Goal: Information Seeking & Learning: Find specific fact

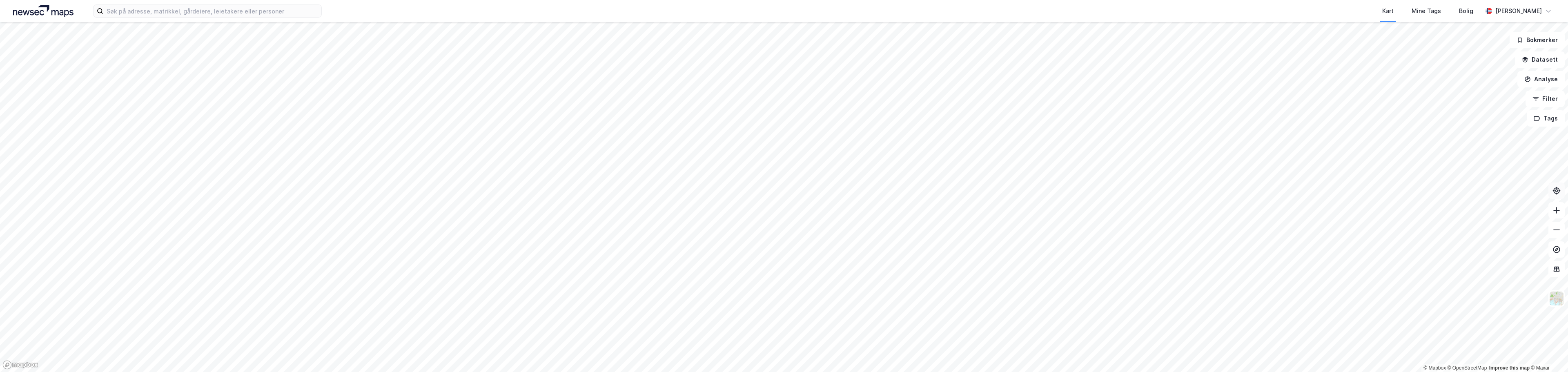
click at [1558, 192] on icon at bounding box center [1556, 190] width 8 height 8
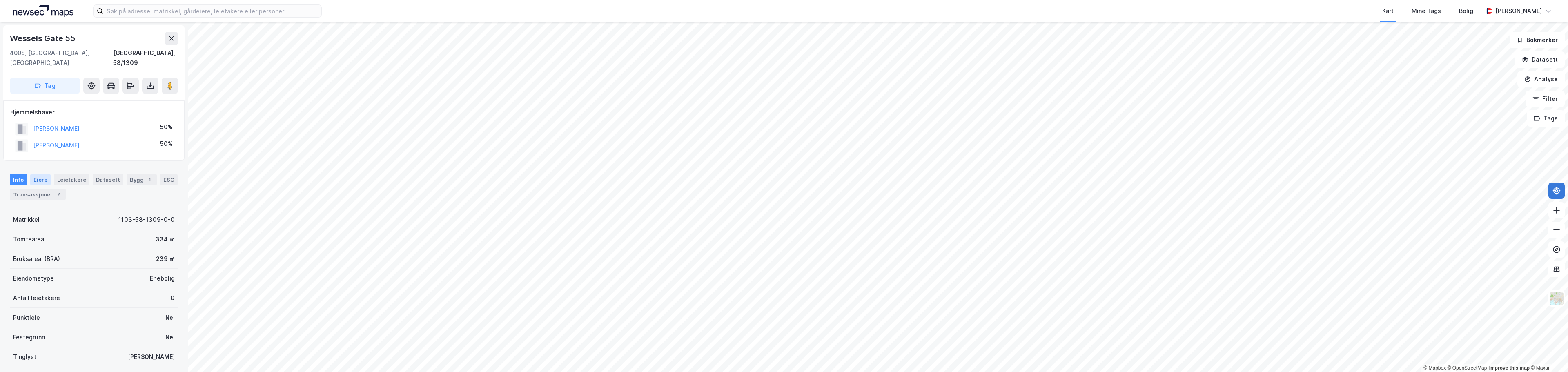
click at [42, 174] on div "Eiere" at bounding box center [41, 180] width 20 height 12
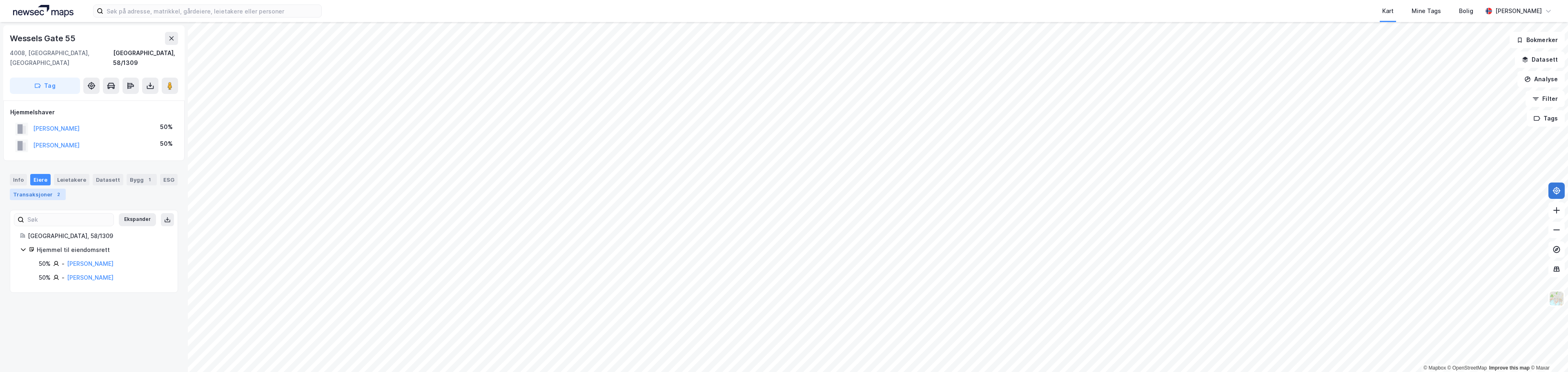
click at [35, 188] on div "Transaksjoner 2" at bounding box center [37, 194] width 56 height 12
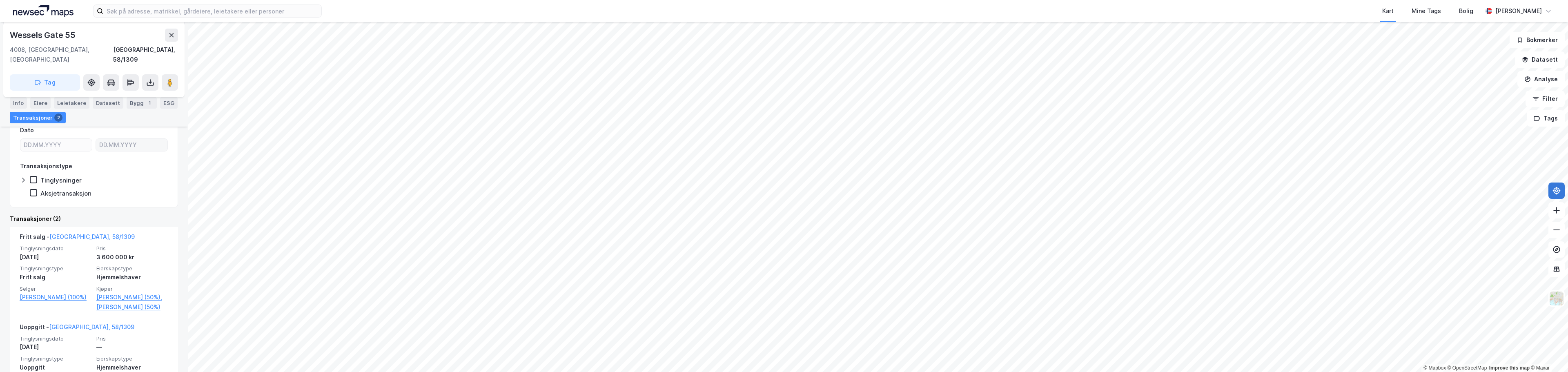
scroll to position [151, 0]
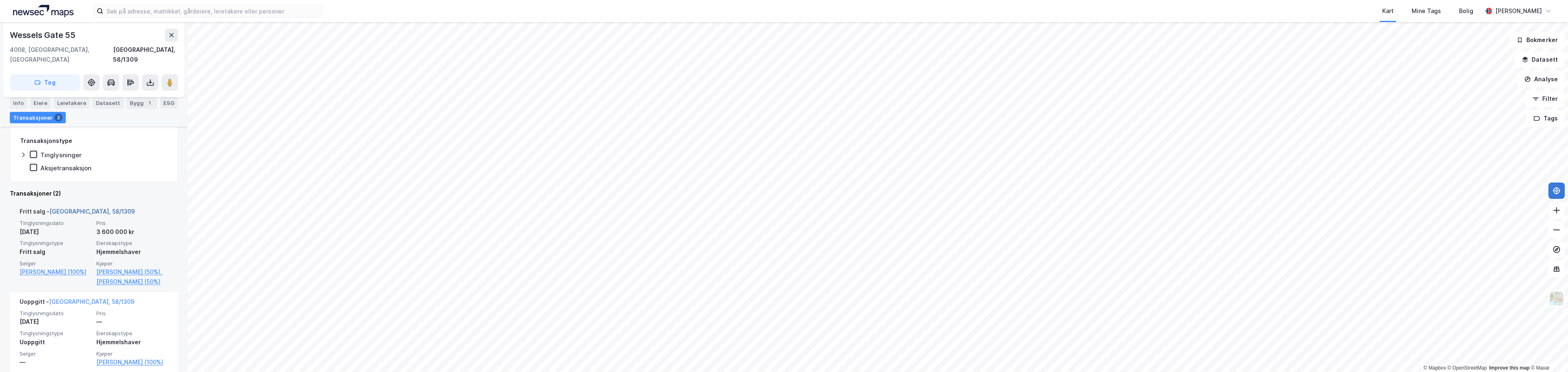
click at [85, 208] on link "[GEOGRAPHIC_DATA], 58/1309" at bounding box center [92, 211] width 85 height 7
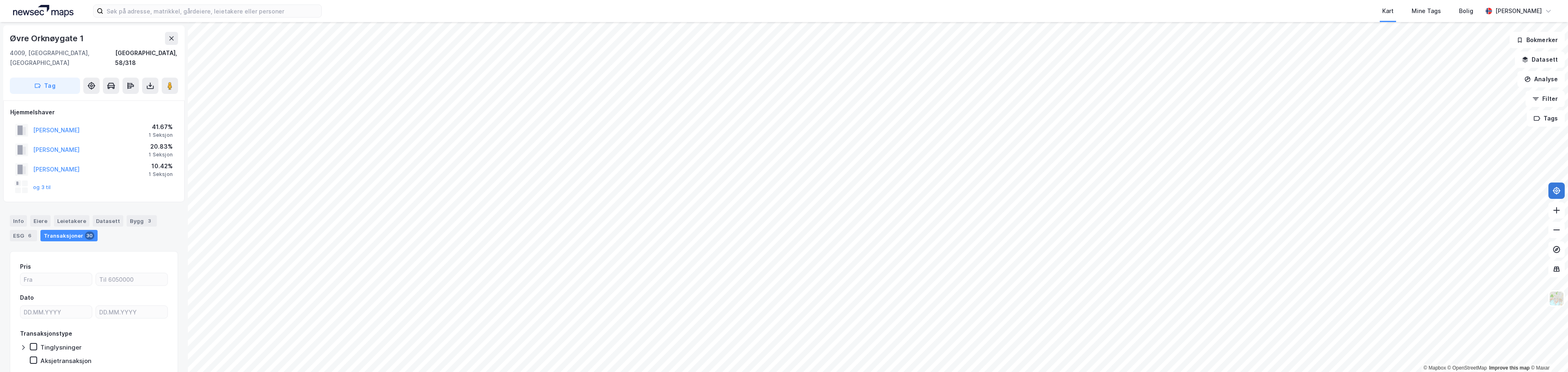
scroll to position [1, 0]
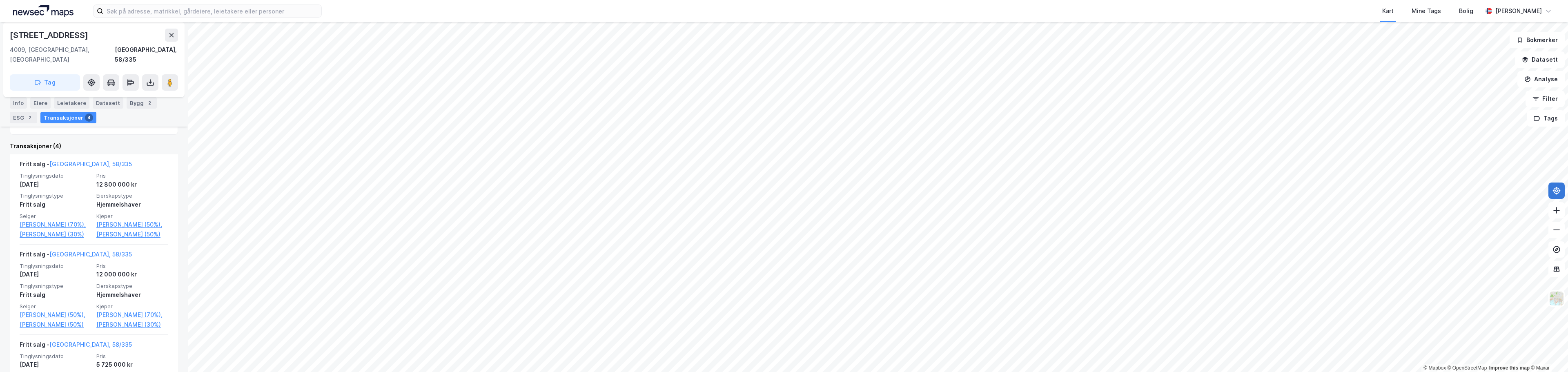
scroll to position [163, 0]
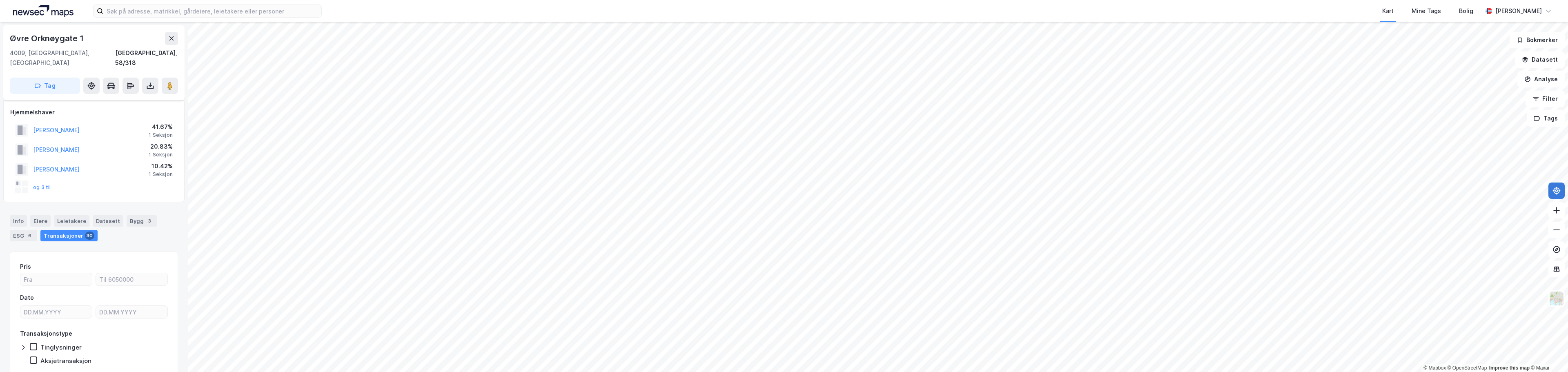
scroll to position [22, 0]
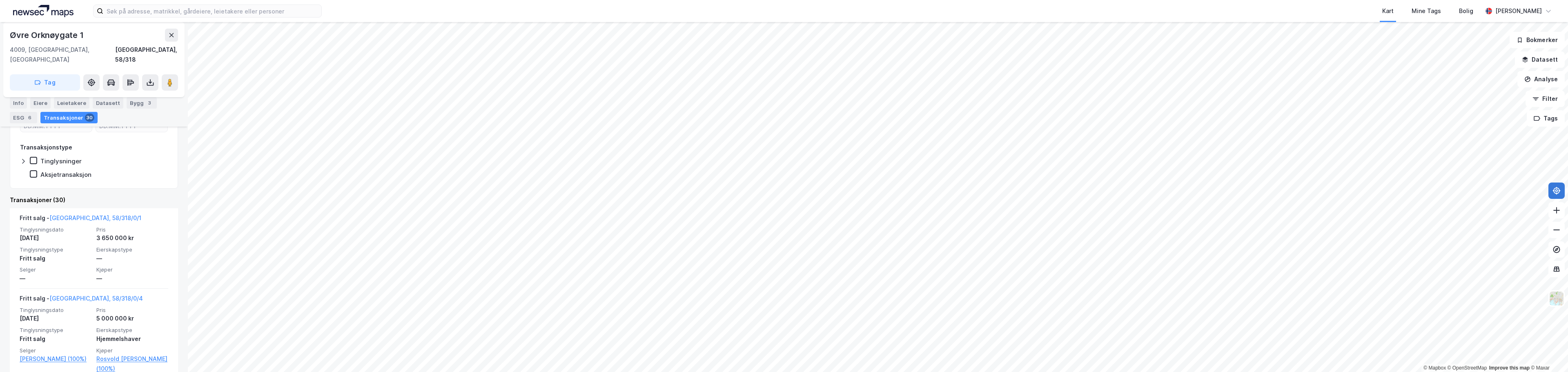
scroll to position [186, 0]
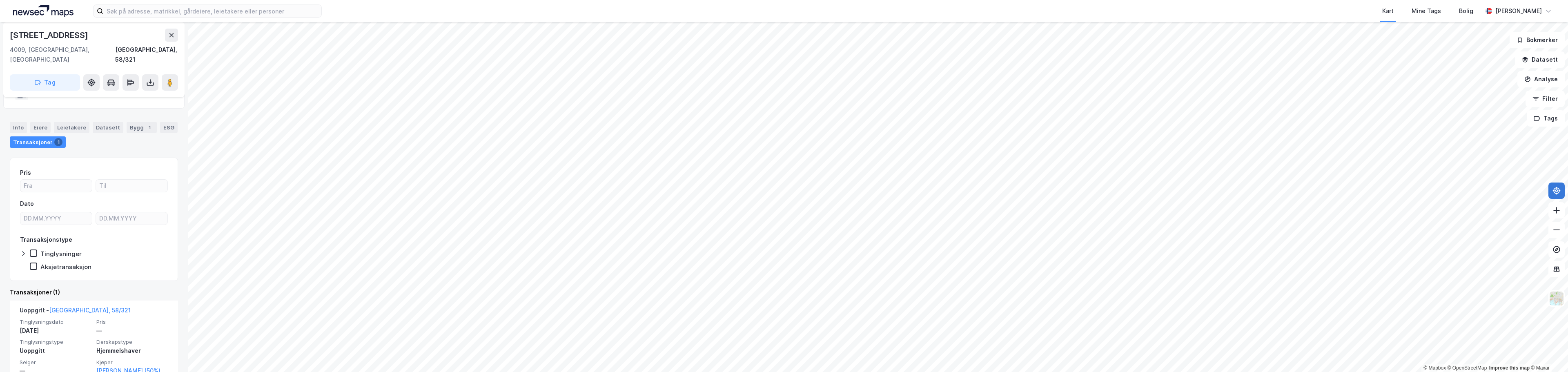
scroll to position [49, 0]
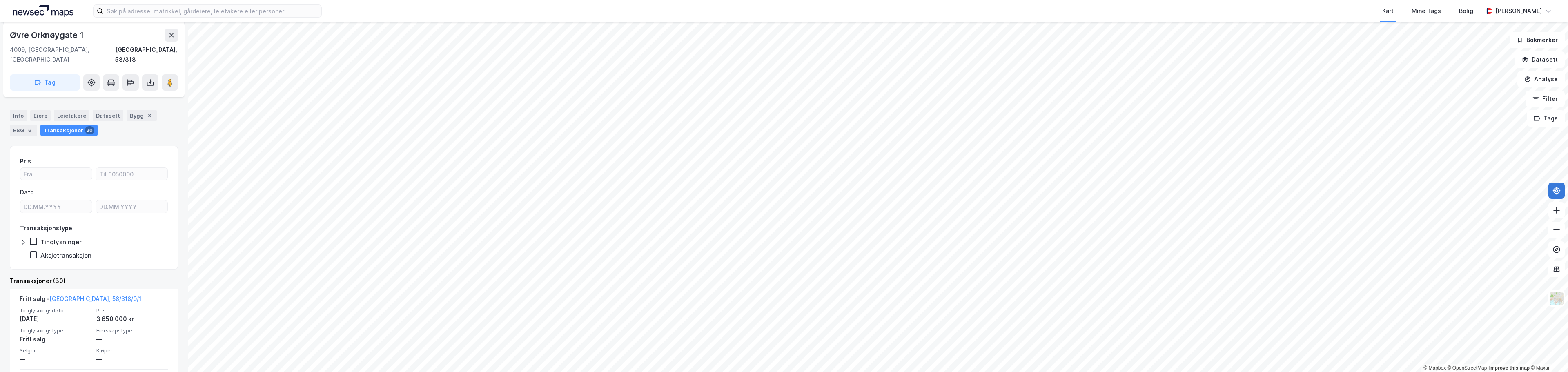
scroll to position [104, 0]
click at [767, 0] on html "Kart Mine Tags [PERSON_NAME] © Mapbox © OpenStreetMap Improve this map © Maxar …" at bounding box center [784, 186] width 1568 height 372
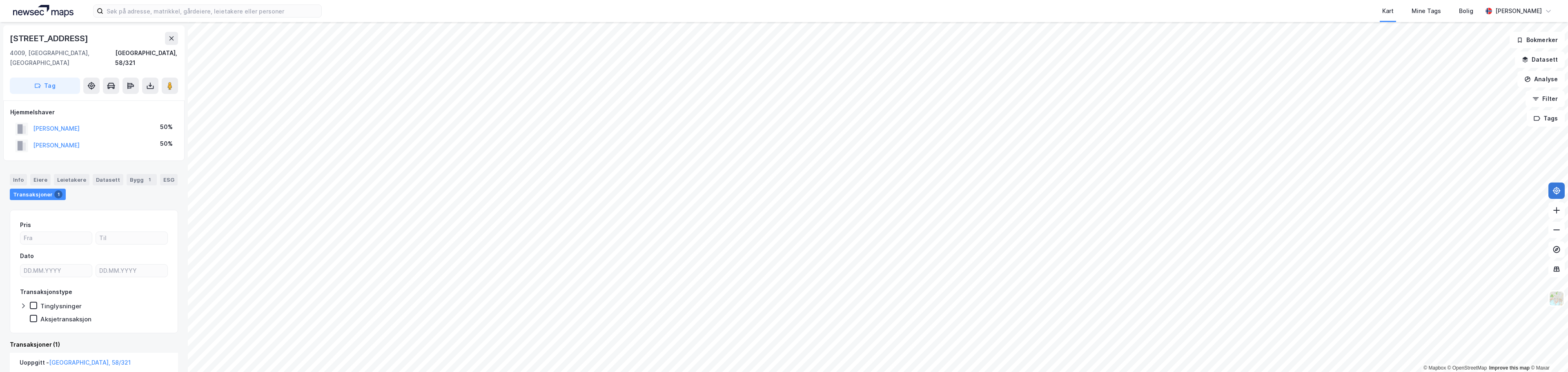
click at [847, 0] on html "Kart Mine Tags [PERSON_NAME] © Mapbox © OpenStreetMap Improve this map © Maxar …" at bounding box center [784, 186] width 1568 height 372
click at [301, 372] on html "Kart Mine Tags [PERSON_NAME] © Mapbox © OpenStreetMap Improve this map © Maxar …" at bounding box center [784, 186] width 1568 height 372
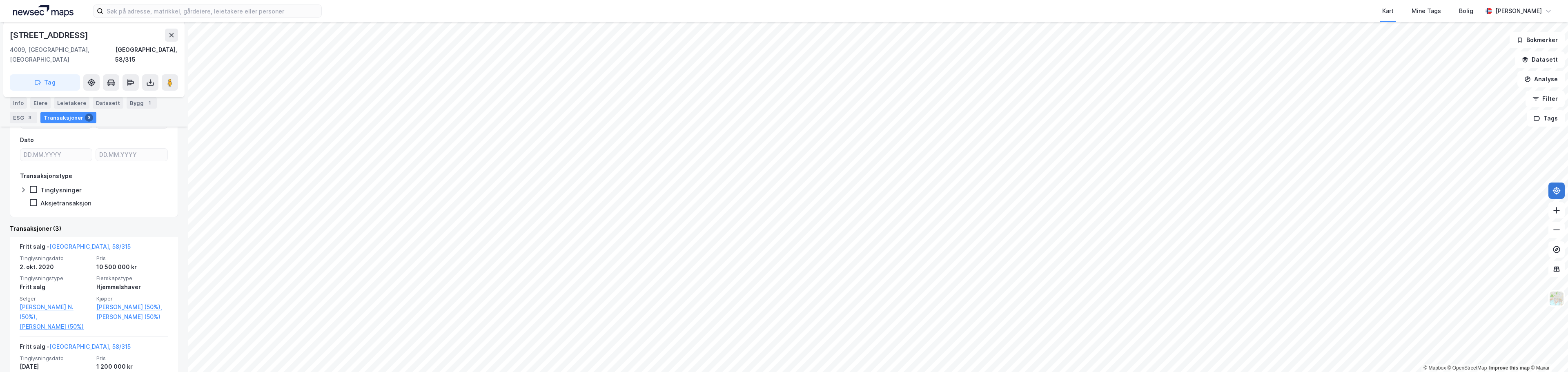
scroll to position [204, 0]
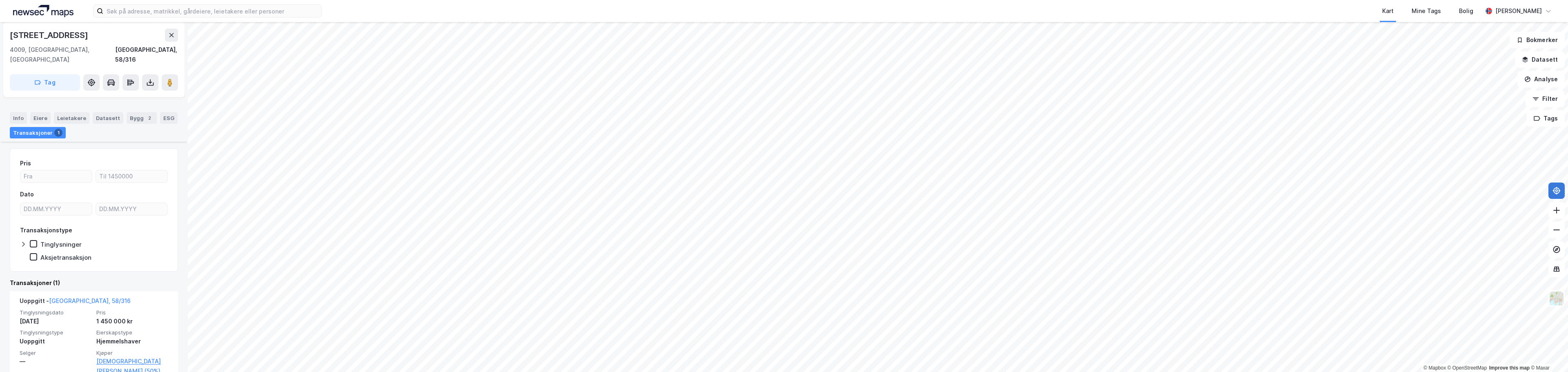
scroll to position [90, 0]
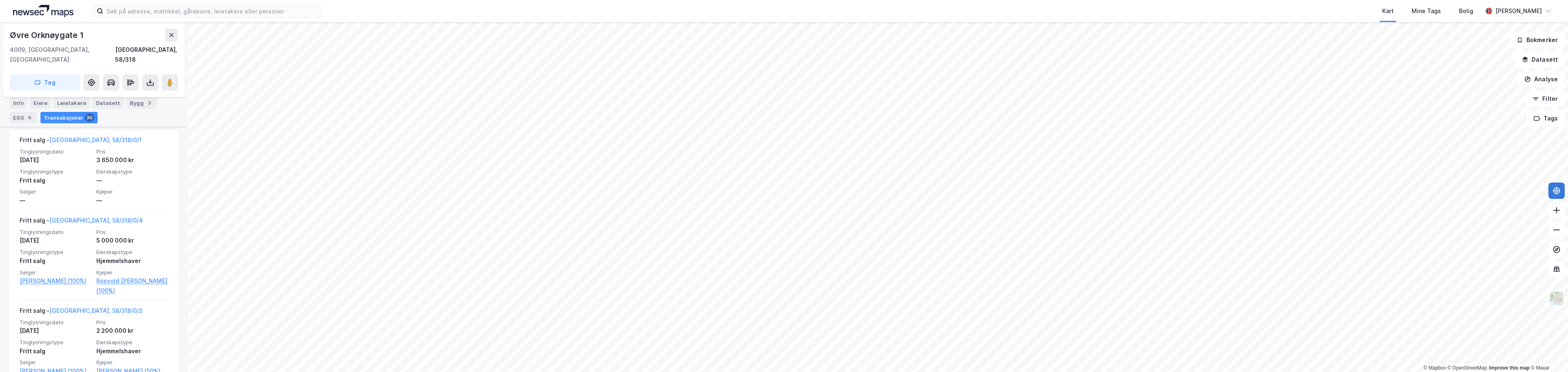
scroll to position [268, 0]
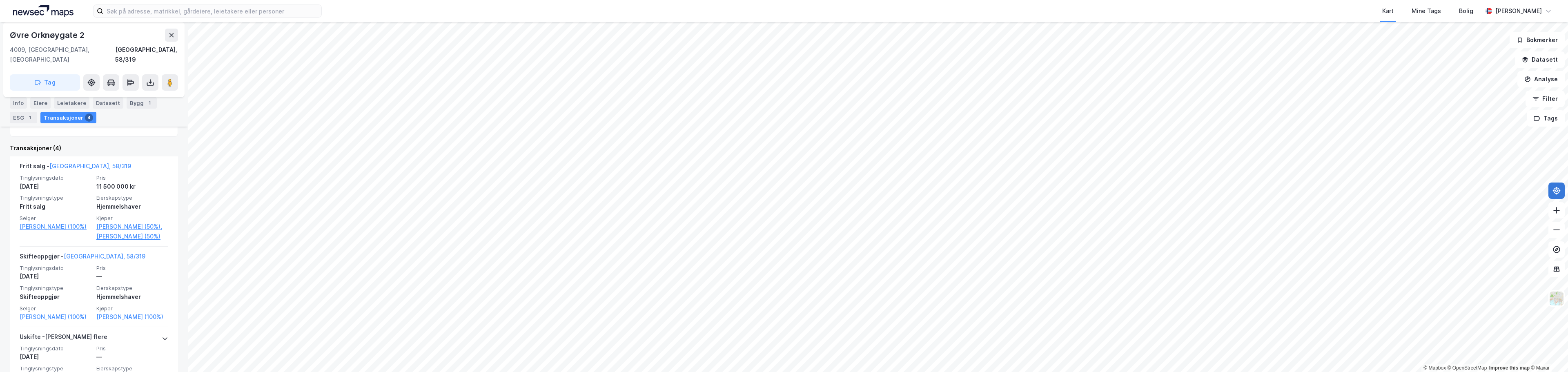
scroll to position [204, 0]
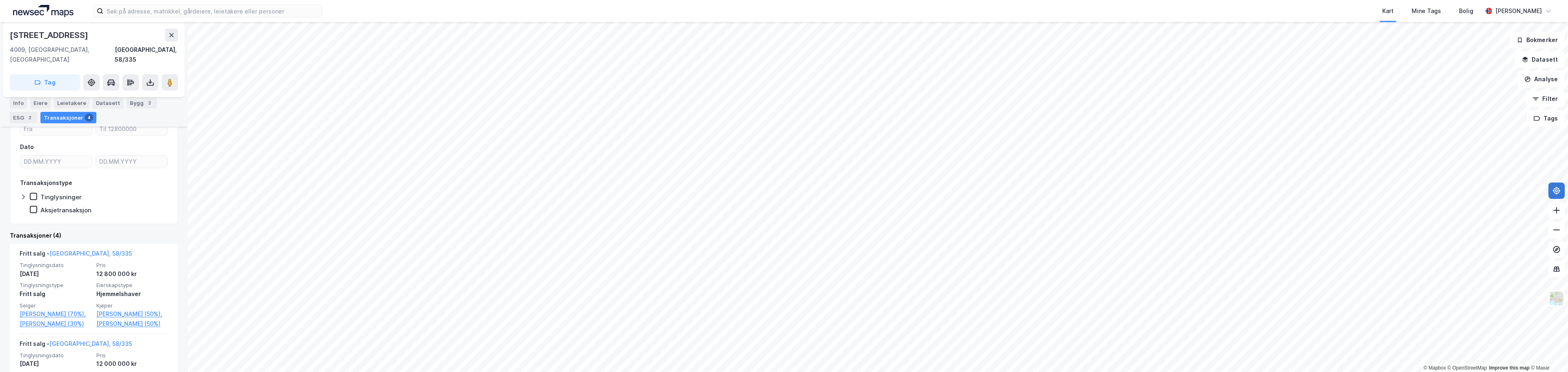
scroll to position [163, 0]
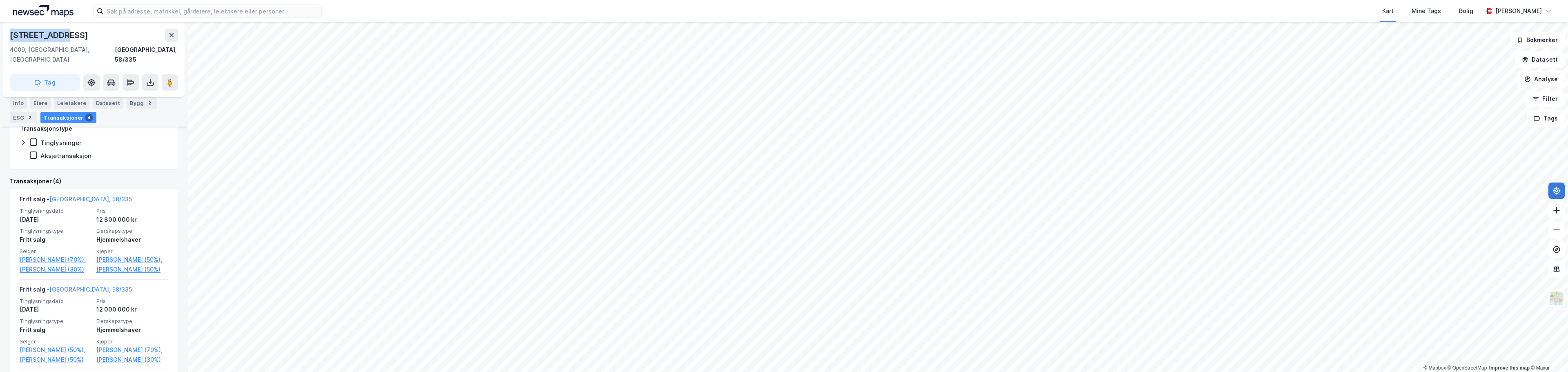
drag, startPoint x: 60, startPoint y: 33, endPoint x: 10, endPoint y: 33, distance: 50.0
click at [10, 33] on div "[STREET_ADDRESS]" at bounding box center [49, 35] width 80 height 13
copy div "Eiganesveien"
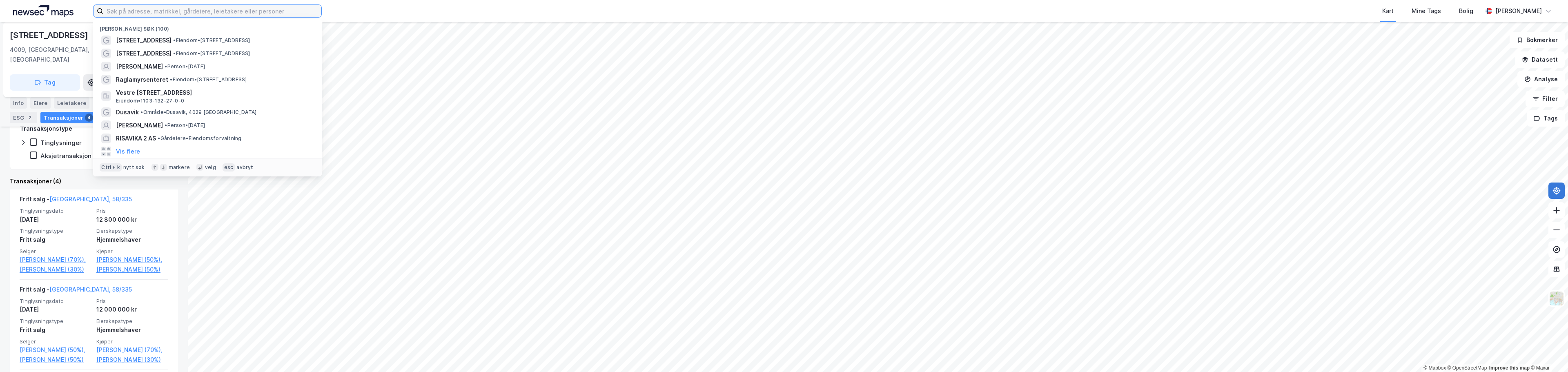
click at [123, 11] on input at bounding box center [213, 11] width 218 height 12
paste input "Eiganesveien"
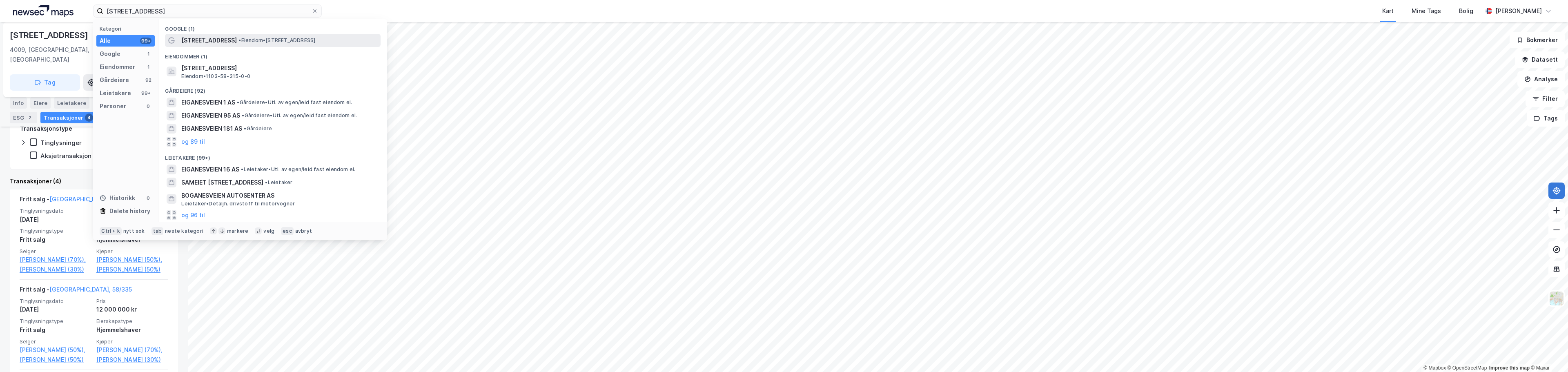
click at [220, 43] on span "[STREET_ADDRESS]" at bounding box center [209, 40] width 56 height 9
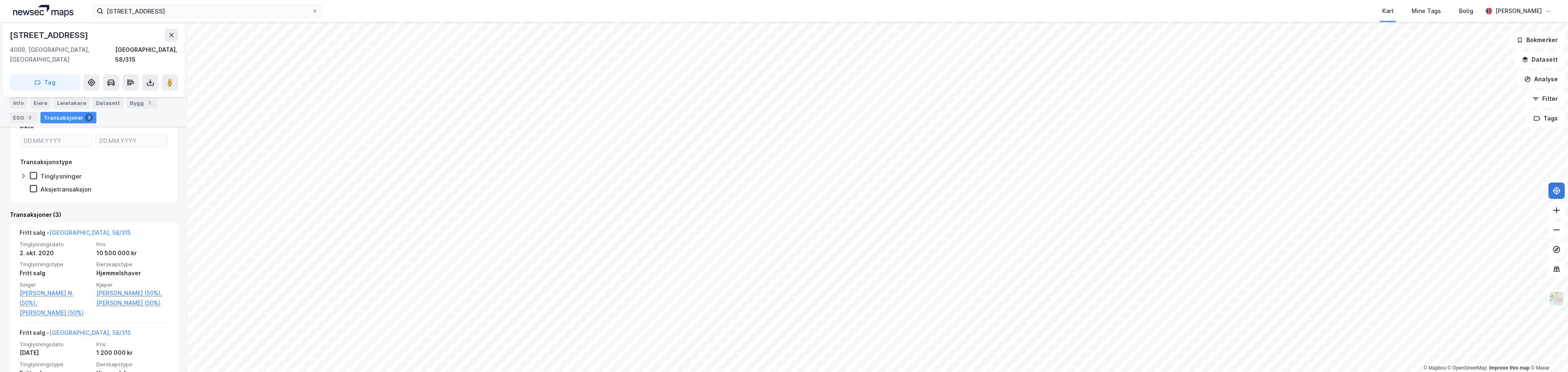
scroll to position [138, 0]
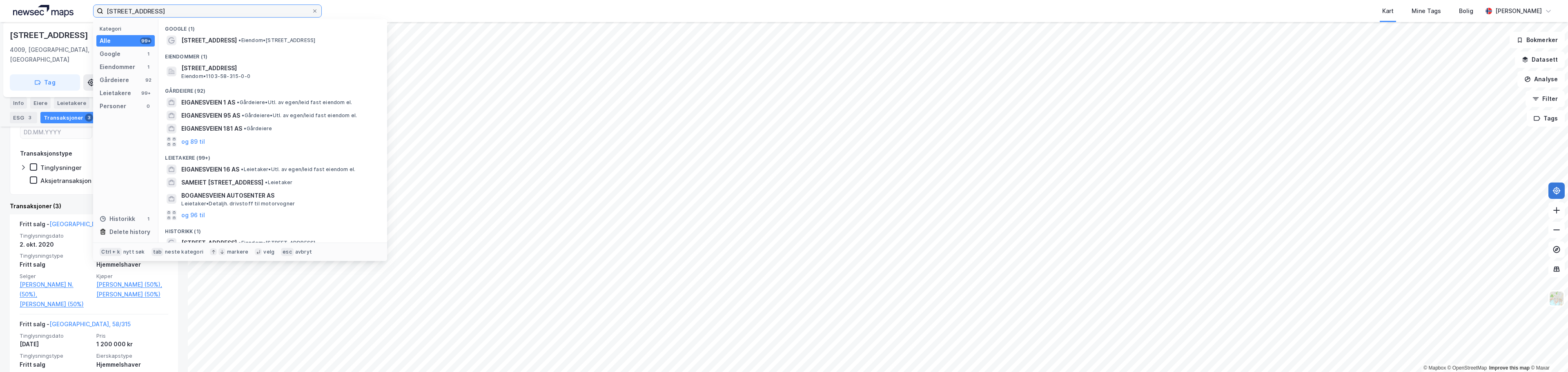
drag, startPoint x: 177, startPoint y: 9, endPoint x: 81, endPoint y: 14, distance: 96.1
click at [83, 16] on div "Eiganesveien 51 Kategori Alle 99+ Google 1 Eiendommer 1 Gårdeiere 92 Leietakere…" at bounding box center [784, 11] width 1568 height 22
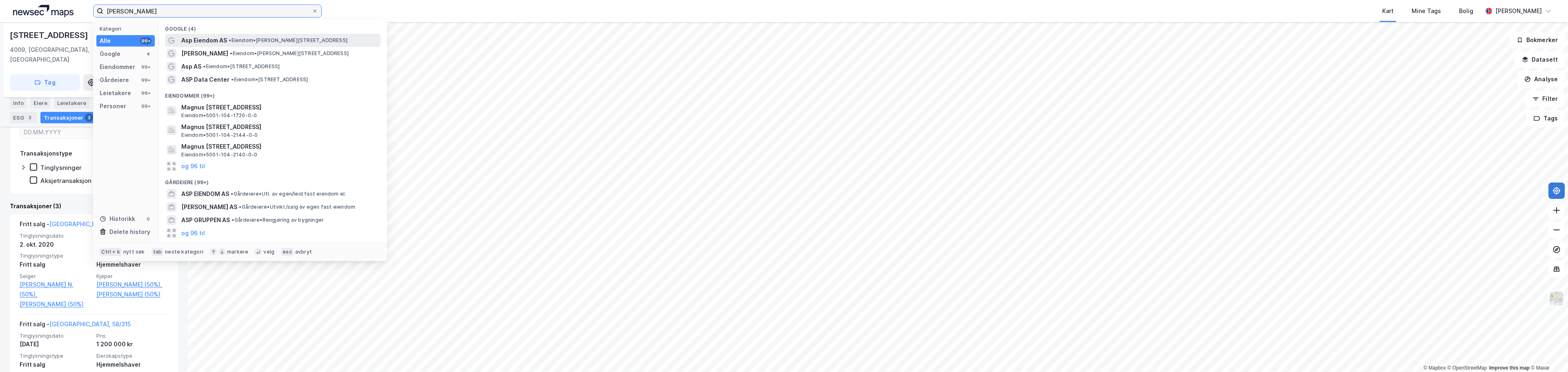
type input "[PERSON_NAME]"
click at [194, 39] on span "Asp Eiendom AS" at bounding box center [205, 40] width 46 height 9
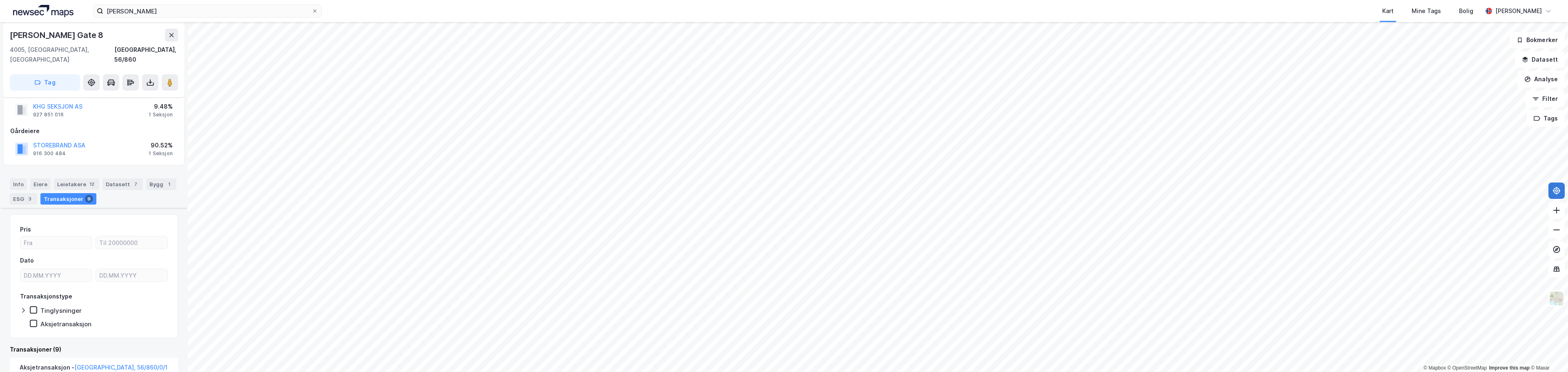
scroll to position [41, 0]
click at [21, 188] on div "Info" at bounding box center [18, 193] width 17 height 12
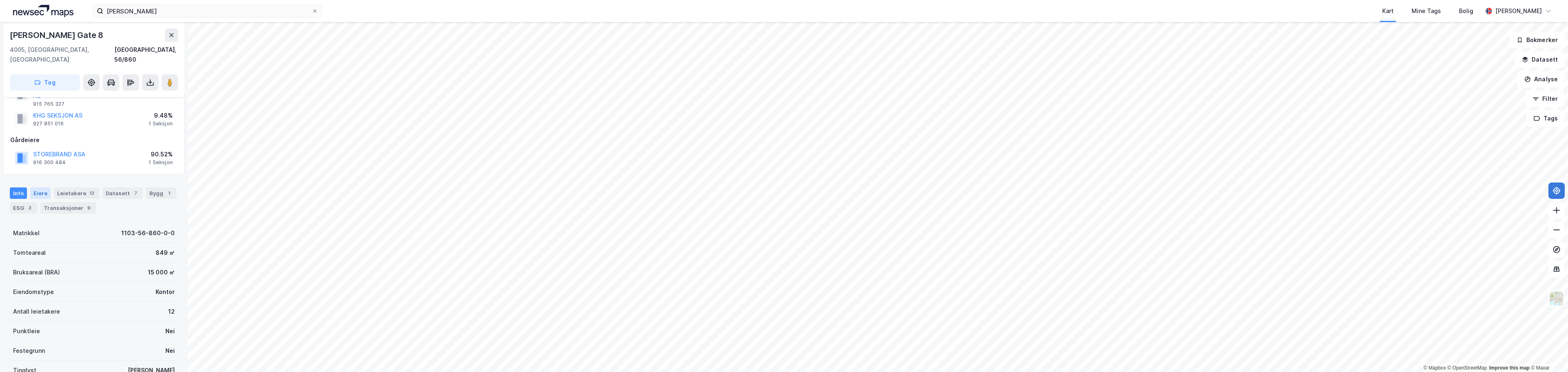
click at [37, 188] on div "Eiere" at bounding box center [41, 193] width 20 height 12
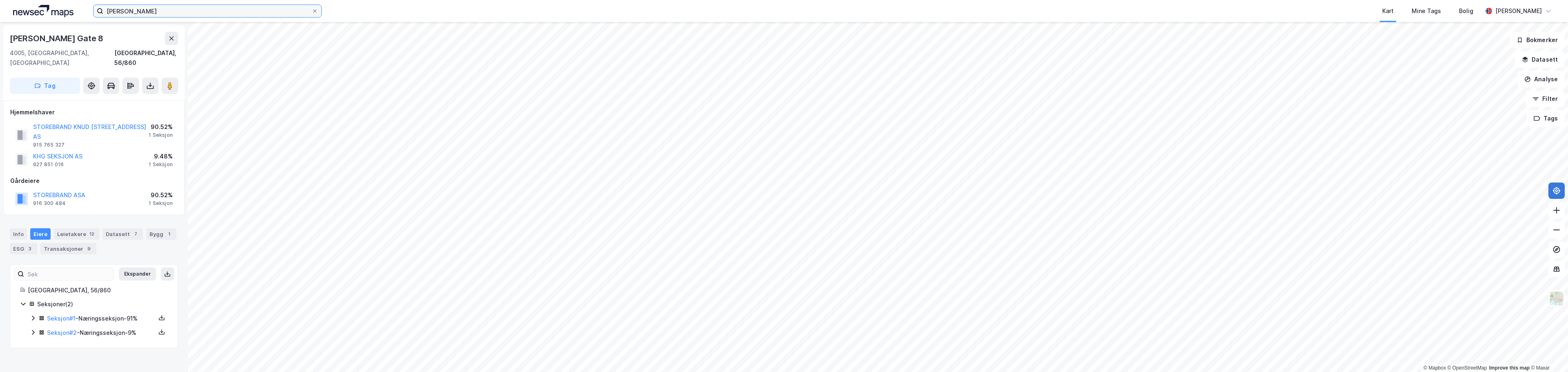
click at [216, 12] on input "[PERSON_NAME]" at bounding box center [207, 11] width 208 height 12
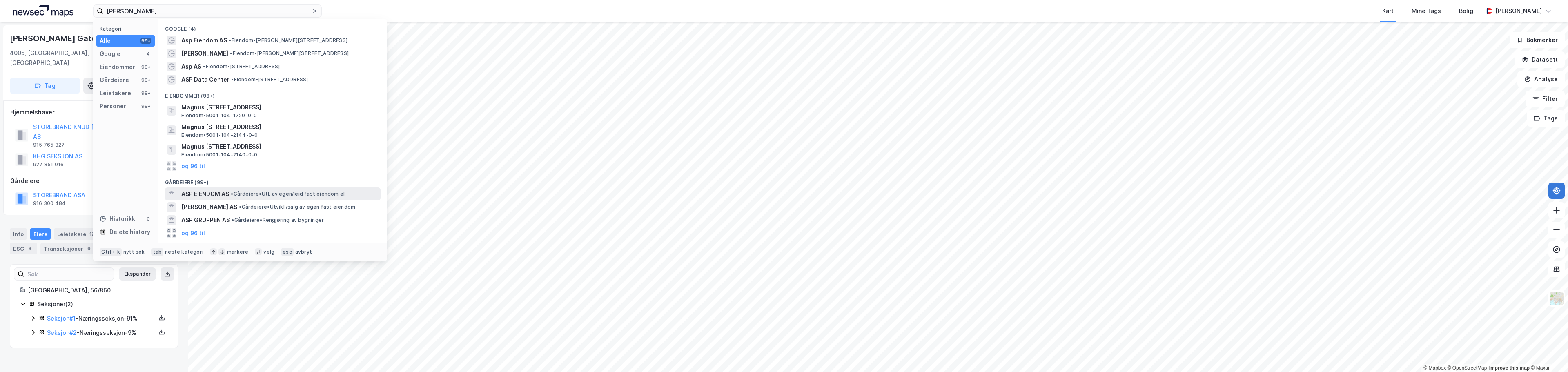
click at [197, 195] on span "ASP EIENDOM AS" at bounding box center [205, 194] width 48 height 9
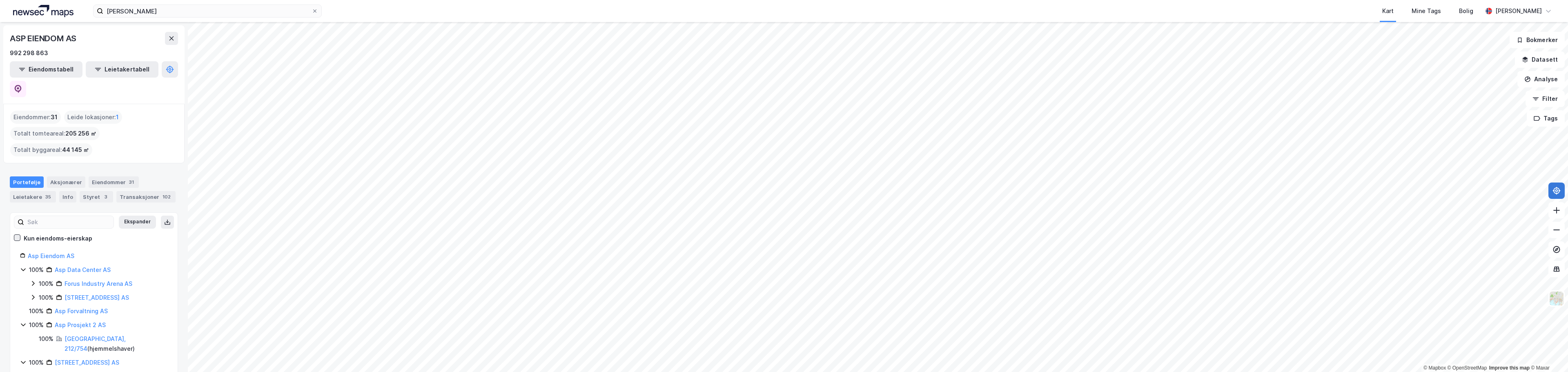
click at [16, 235] on icon at bounding box center [17, 238] width 5 height 5
click at [94, 191] on div "Styret 3" at bounding box center [96, 197] width 33 height 12
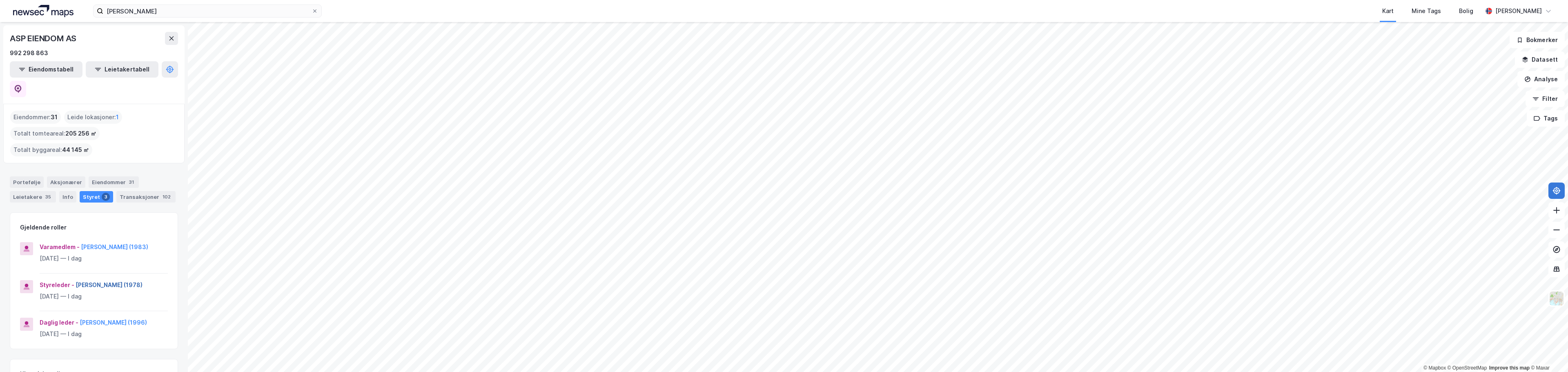
click at [0, 0] on button "[PERSON_NAME] (1978)" at bounding box center [0, 0] width 0 height 0
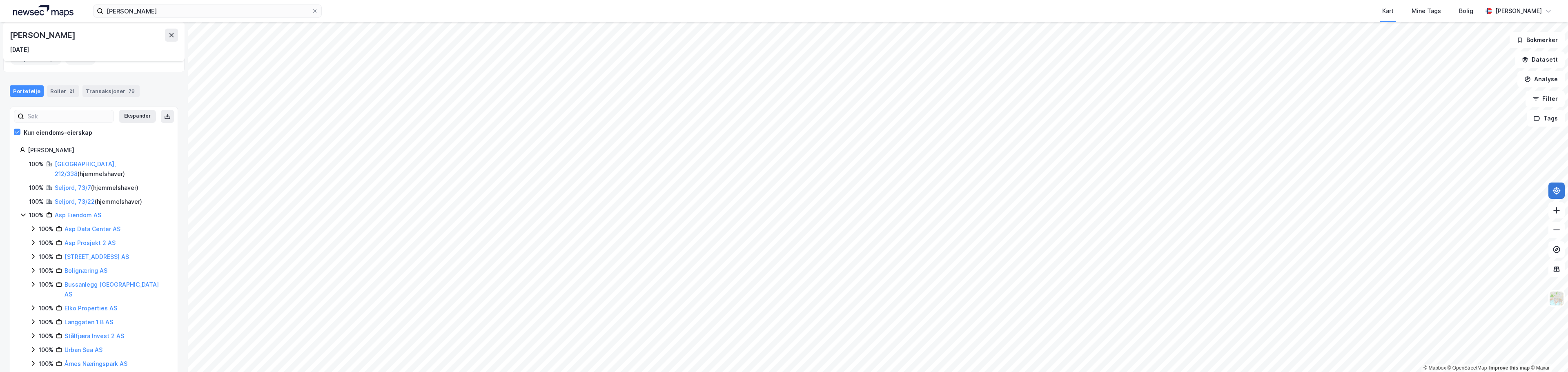
scroll to position [61, 0]
click at [31, 268] on icon at bounding box center [33, 271] width 7 height 7
click at [33, 240] on icon at bounding box center [33, 243] width 7 height 7
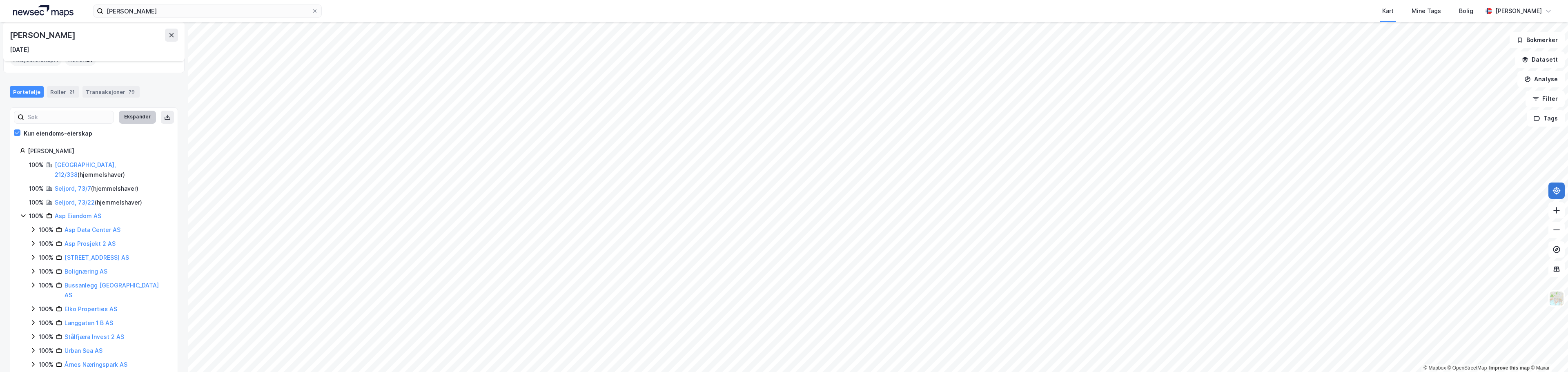
click at [144, 114] on button "Ekspander" at bounding box center [137, 117] width 37 height 13
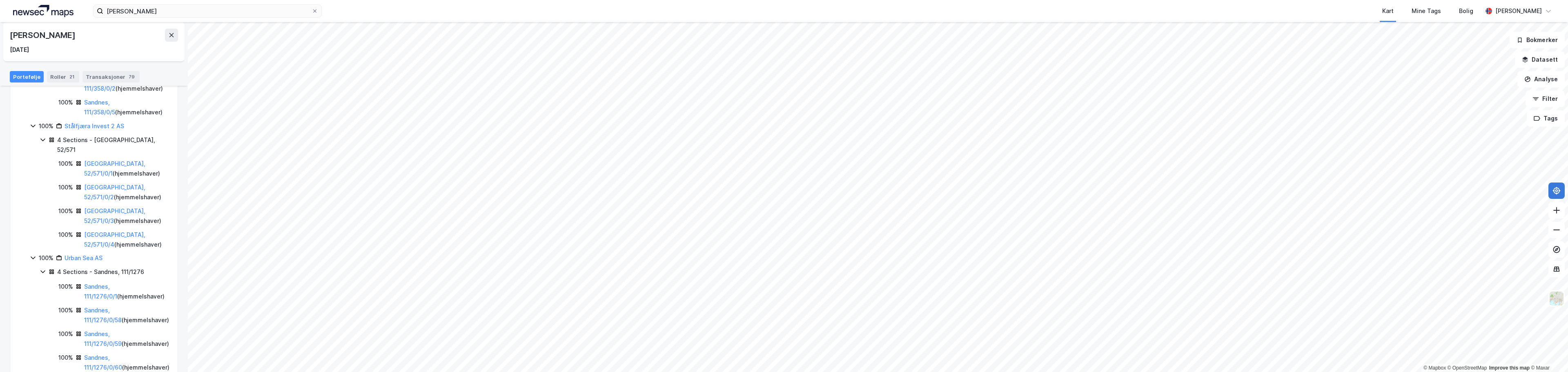
scroll to position [633, 0]
click at [108, 176] on link "[GEOGRAPHIC_DATA], 52/571/0/1" at bounding box center [114, 167] width 61 height 17
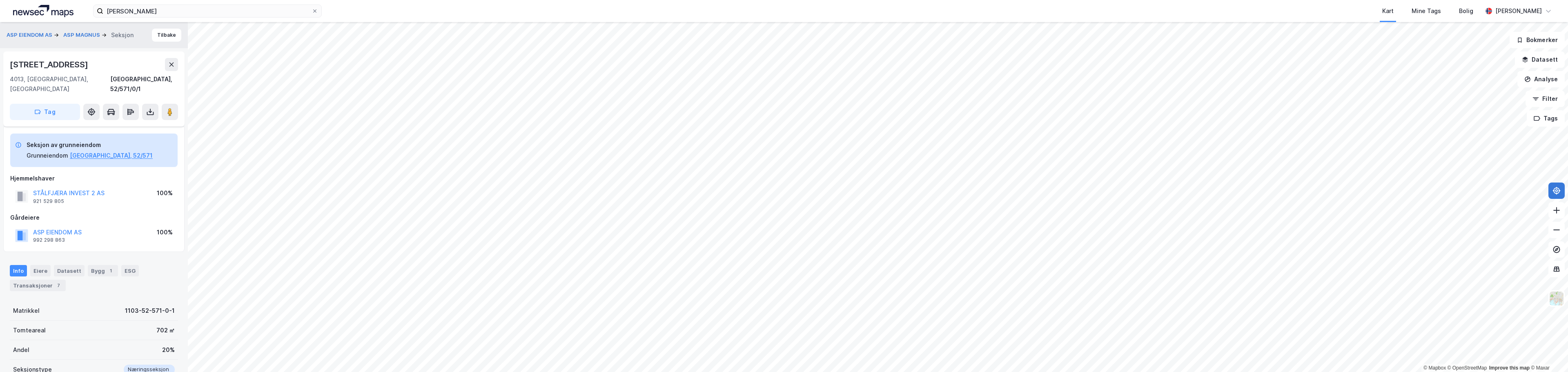
scroll to position [41, 0]
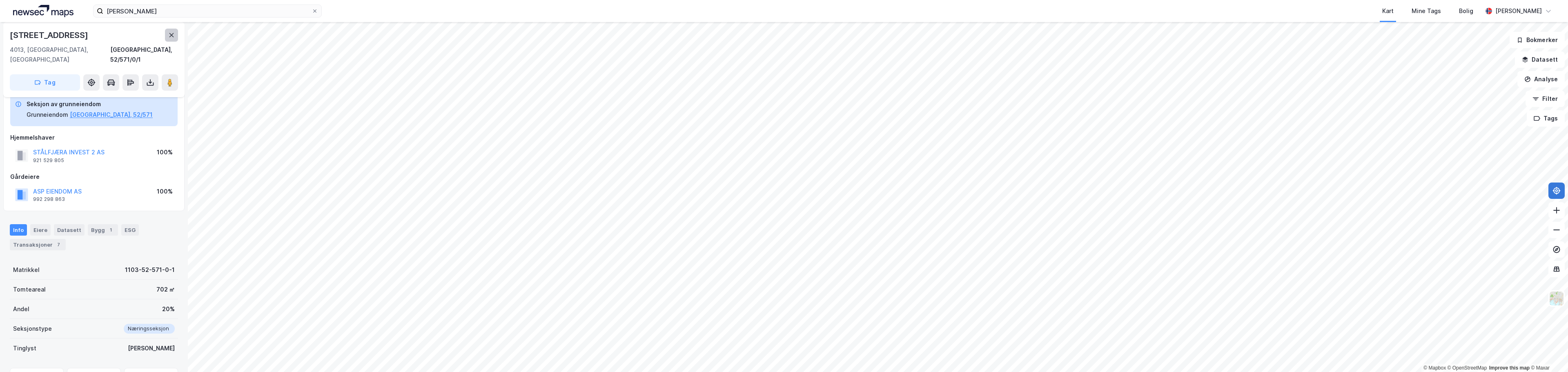
click at [174, 39] on button at bounding box center [171, 35] width 13 height 13
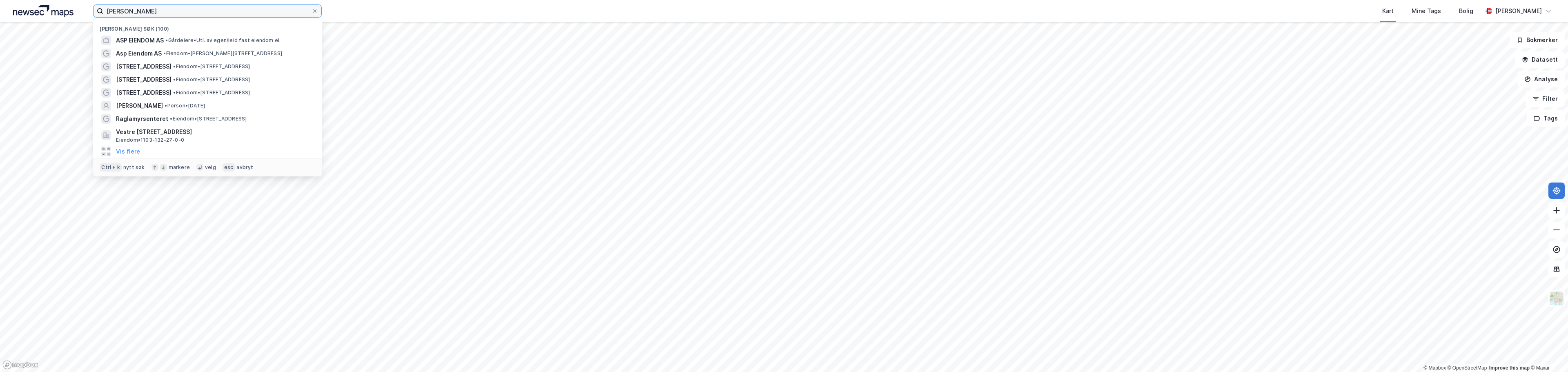
click at [144, 12] on input "[PERSON_NAME]" at bounding box center [207, 11] width 208 height 12
click at [150, 41] on span "ASP EIENDOM AS" at bounding box center [140, 40] width 48 height 9
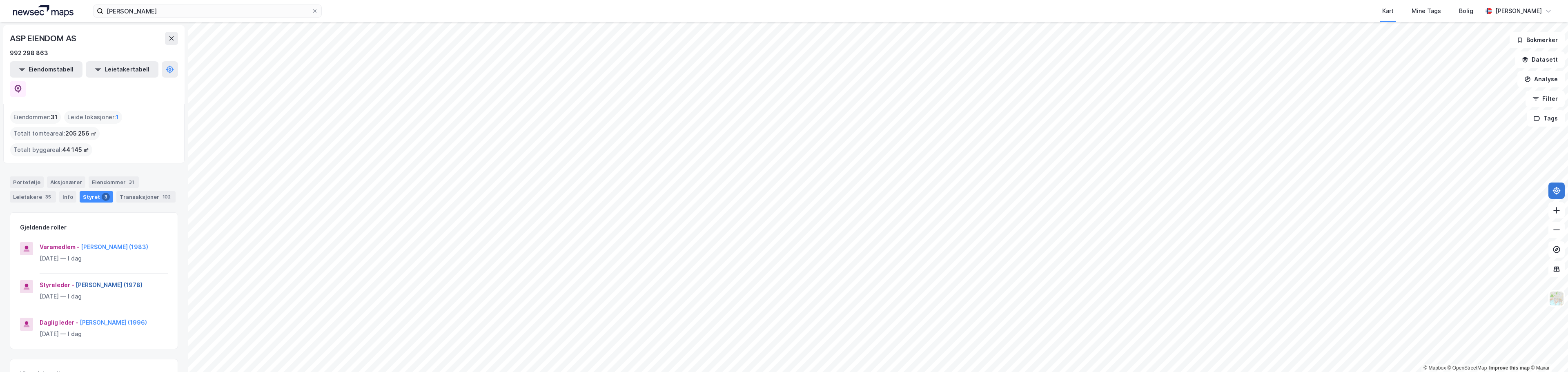
click at [0, 0] on button "[PERSON_NAME] (1978)" at bounding box center [0, 0] width 0 height 0
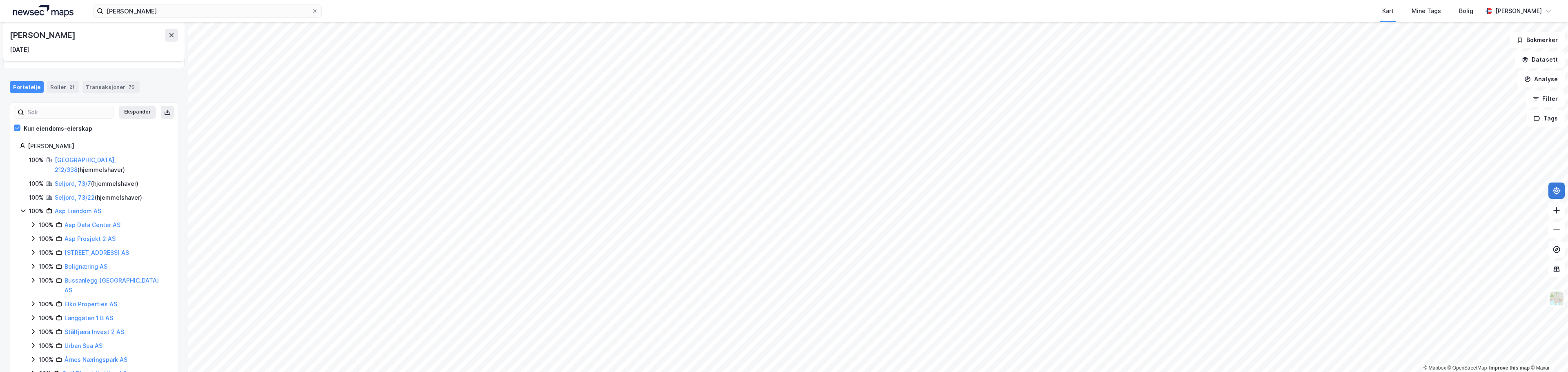
scroll to position [73, 0]
click at [31, 363] on icon at bounding box center [33, 367] width 7 height 7
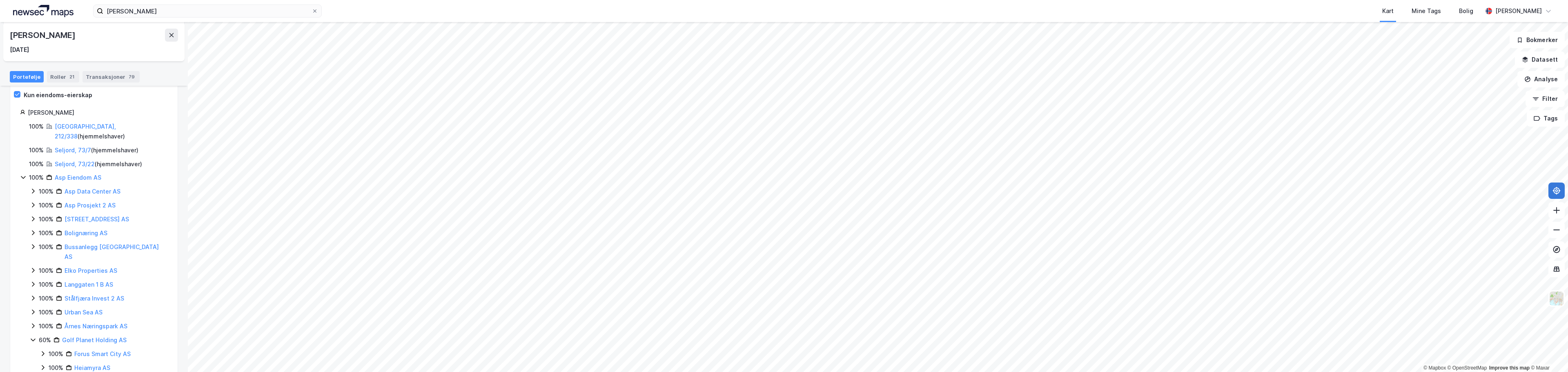
scroll to position [100, 0]
click at [33, 337] on icon at bounding box center [33, 339] width 5 height 3
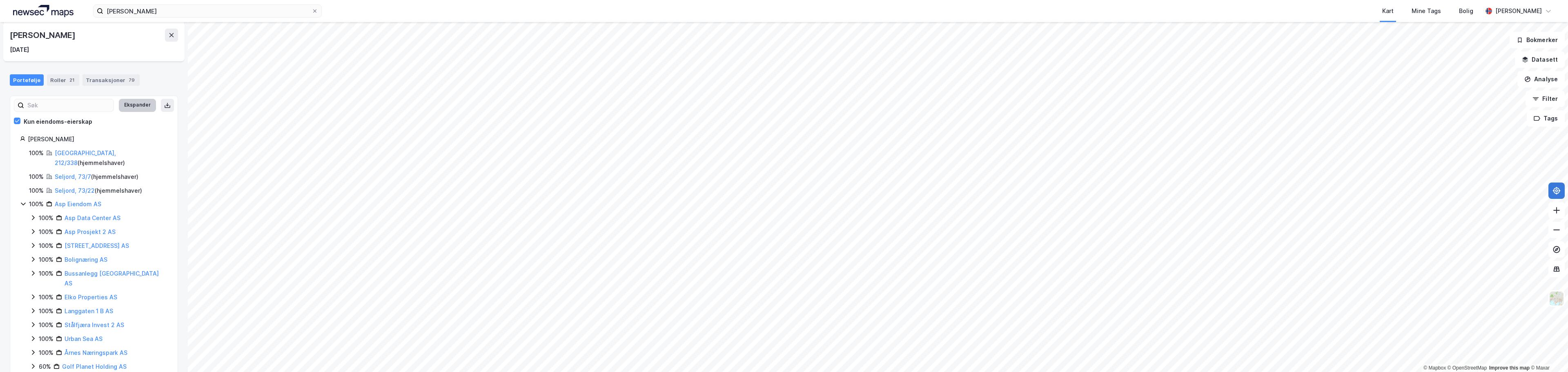
click at [142, 104] on button "Ekspander" at bounding box center [137, 105] width 37 height 13
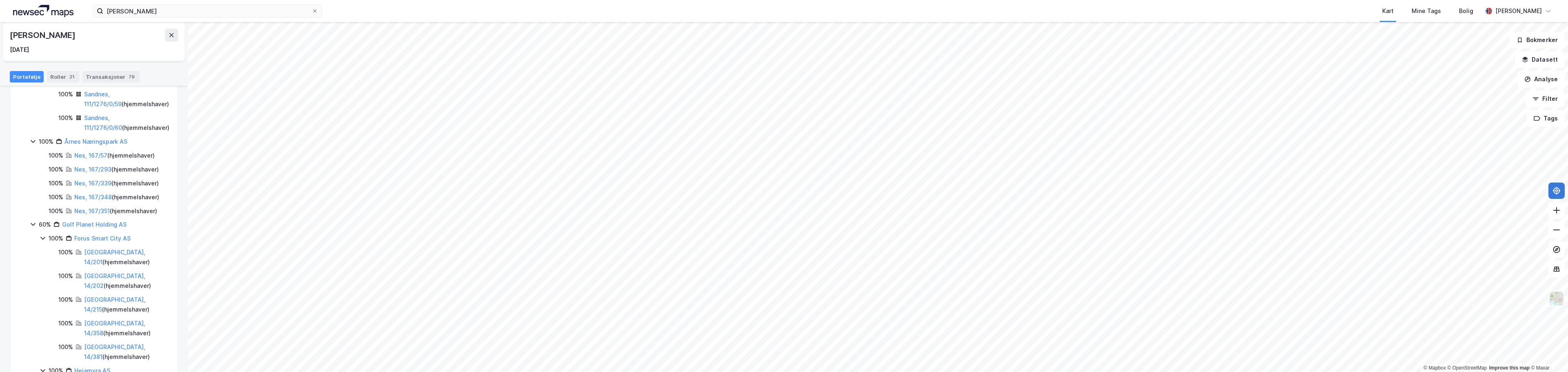
scroll to position [871, 0]
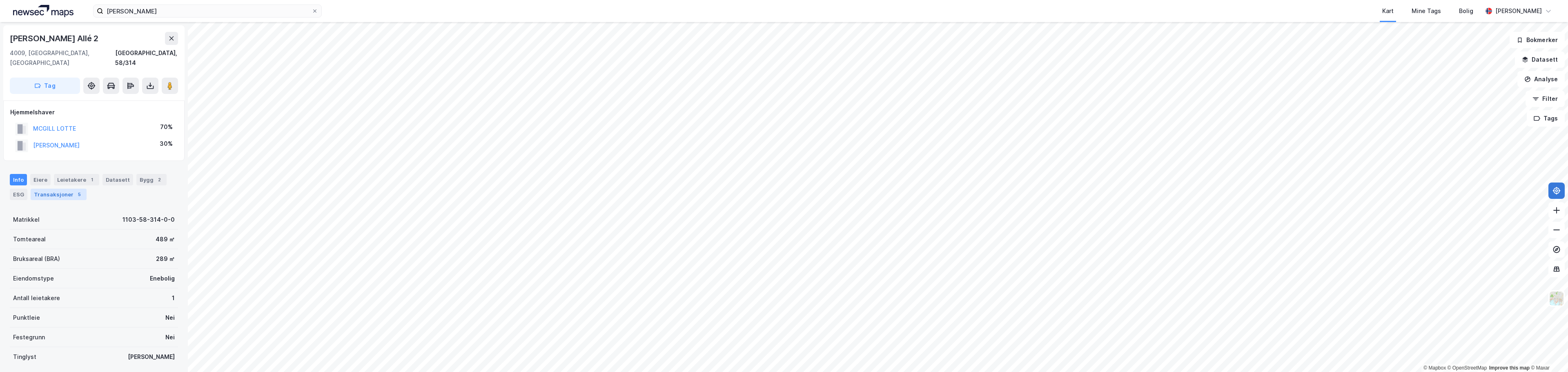
click at [37, 188] on div "Transaksjoner 5" at bounding box center [58, 194] width 56 height 12
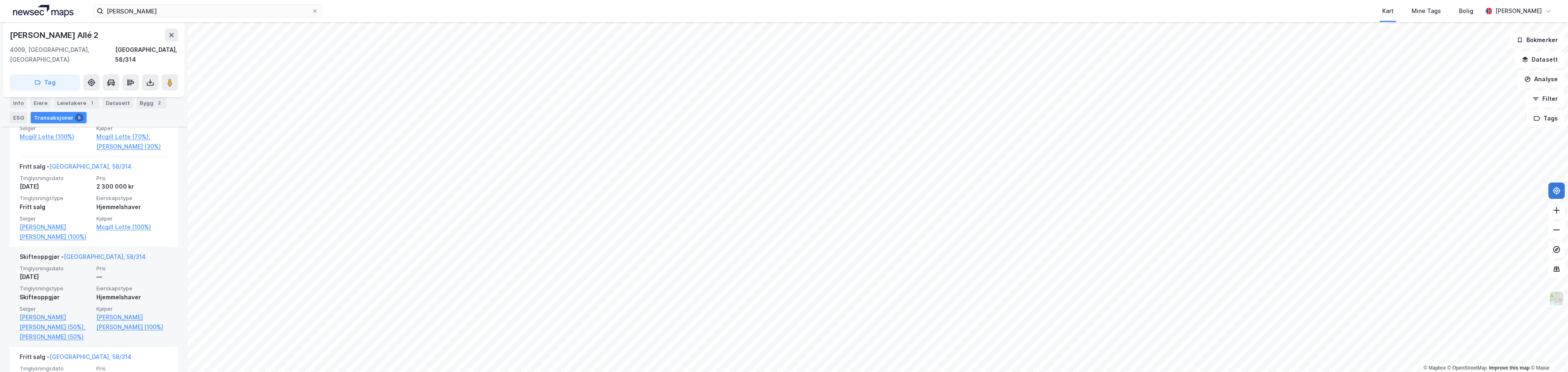
scroll to position [286, 0]
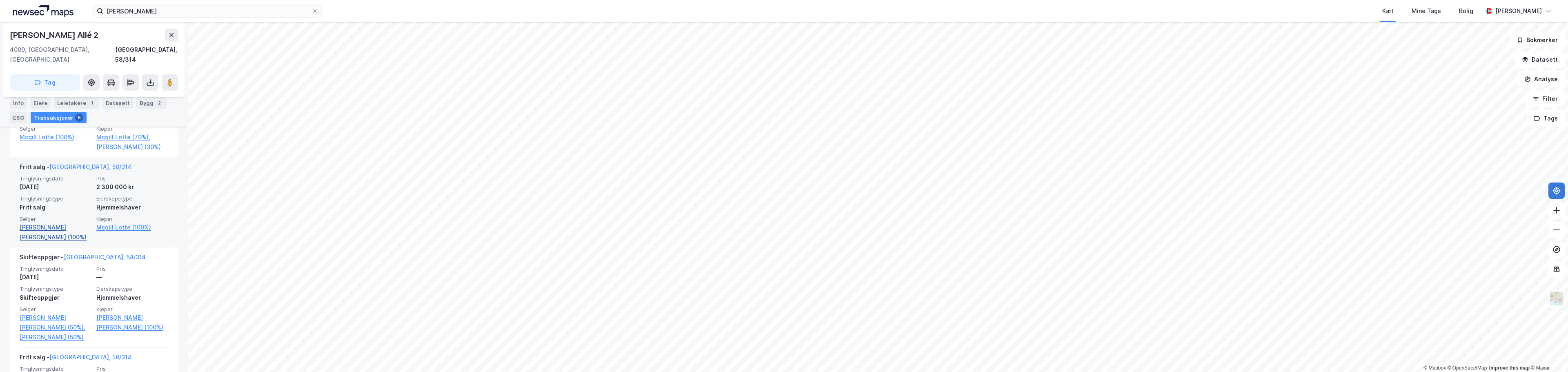
click at [68, 223] on link "[PERSON_NAME] [PERSON_NAME] (100%)" at bounding box center [56, 232] width 72 height 20
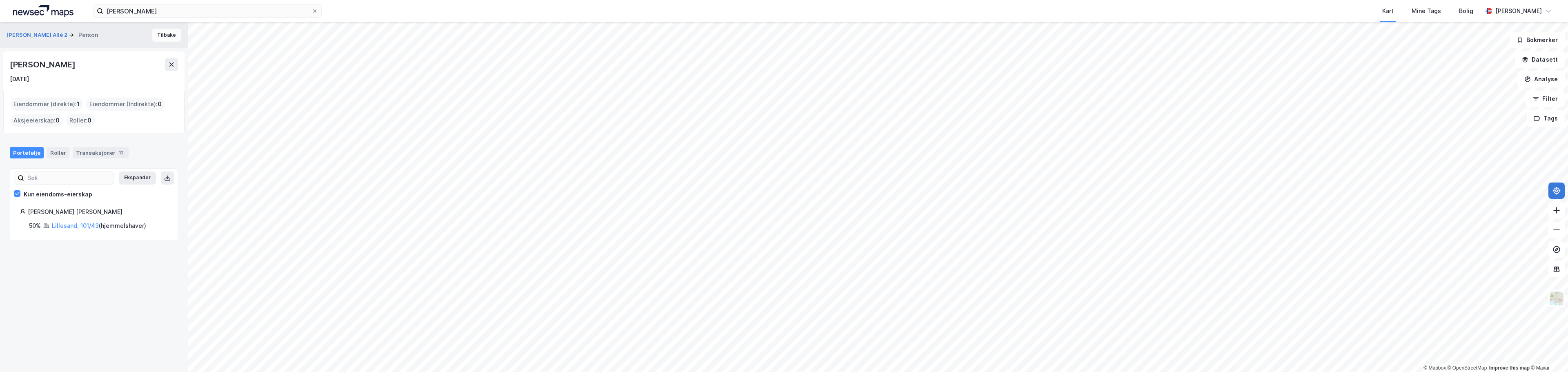
click at [156, 37] on button "Tilbake" at bounding box center [166, 35] width 29 height 13
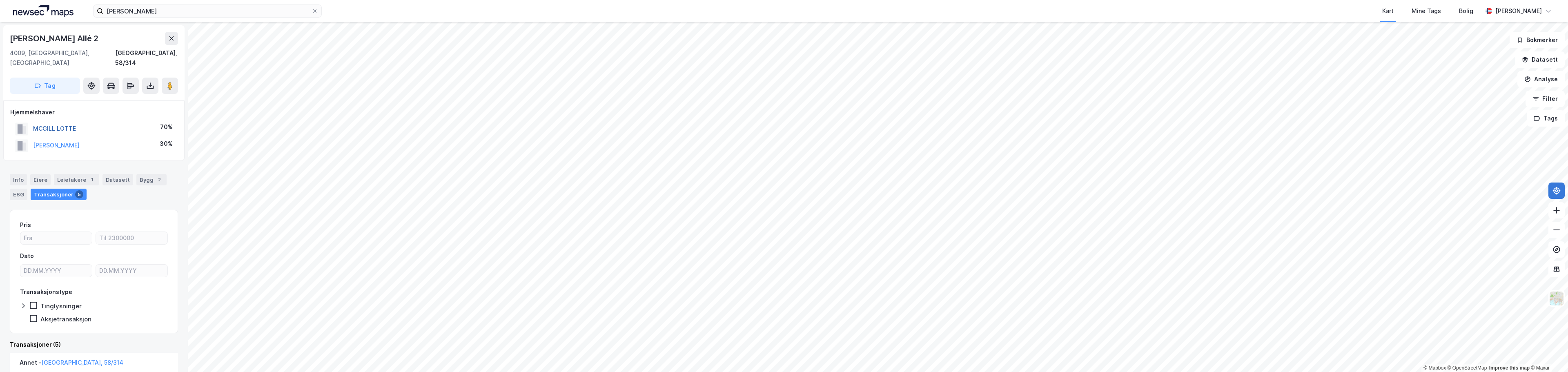
click at [0, 0] on button "MCGILL LOTTE" at bounding box center [0, 0] width 0 height 0
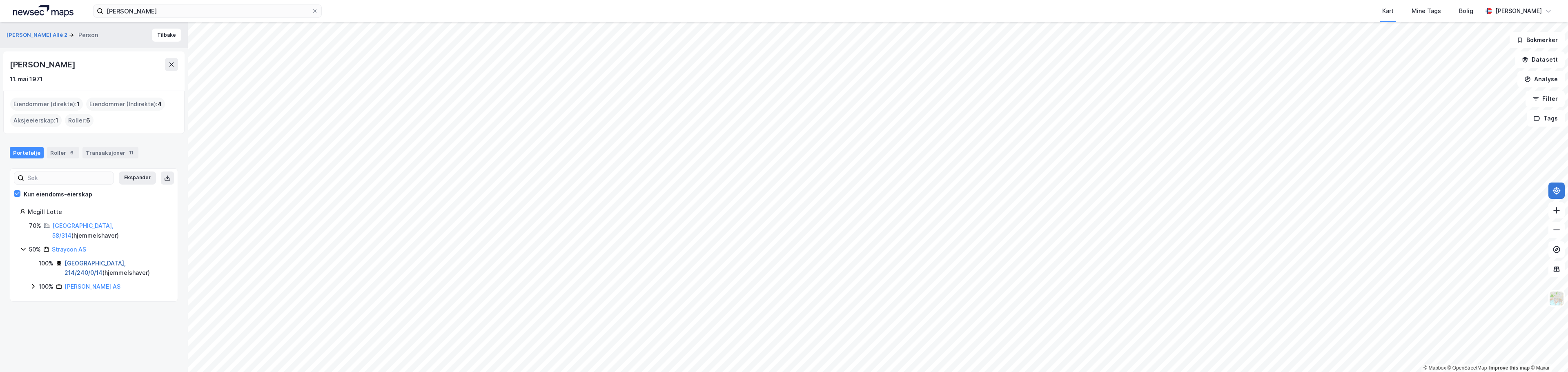
click at [84, 260] on link "[GEOGRAPHIC_DATA], 214/240/0/14" at bounding box center [95, 268] width 61 height 17
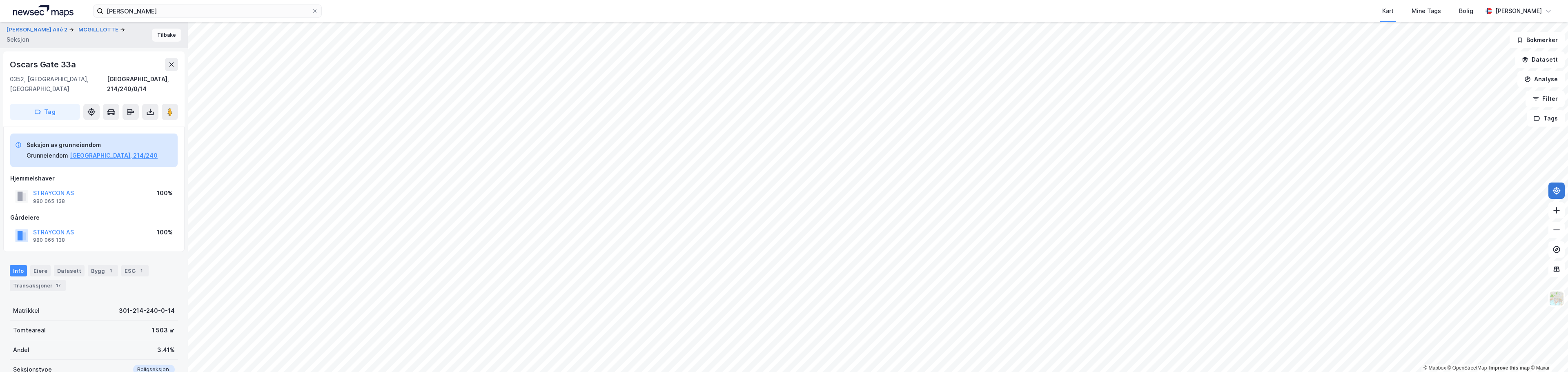
click at [162, 36] on button "Tilbake" at bounding box center [166, 35] width 29 height 13
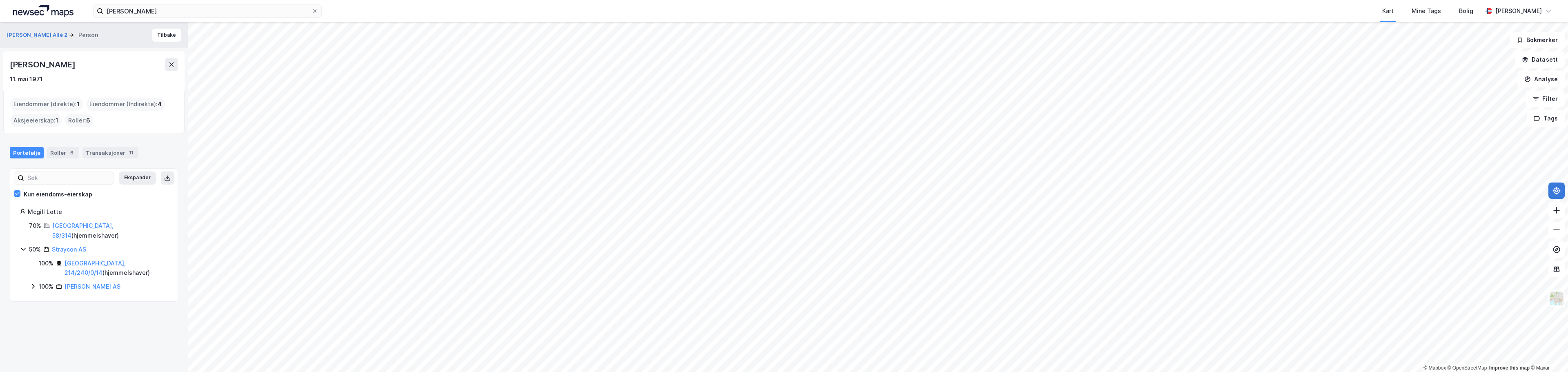
click at [31, 283] on icon at bounding box center [33, 287] width 7 height 7
click at [90, 321] on link "Ryfylkegaten Eiendom AS" at bounding box center [111, 324] width 73 height 7
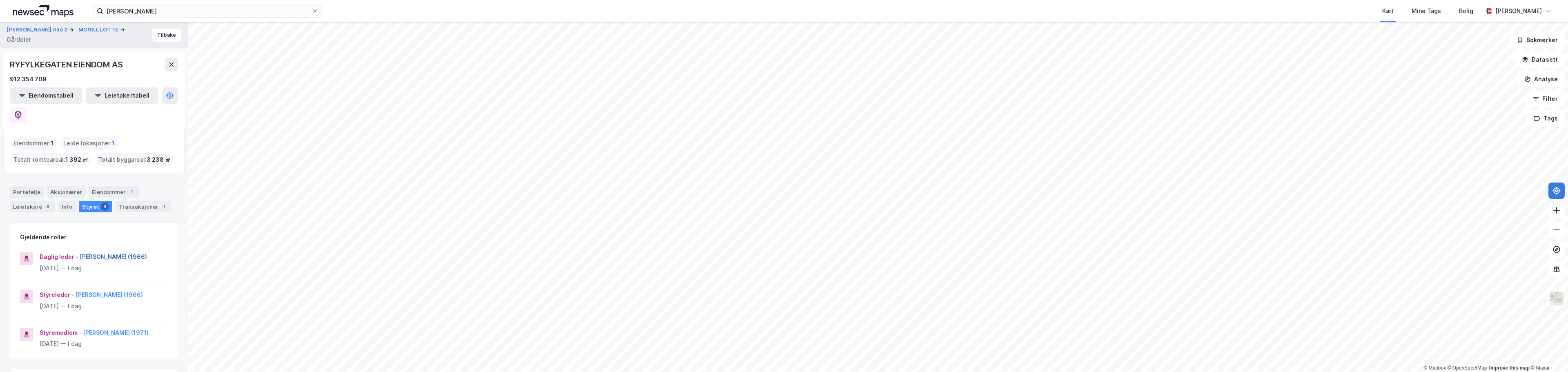
click at [0, 0] on button "[PERSON_NAME] (1966)" at bounding box center [0, 0] width 0 height 0
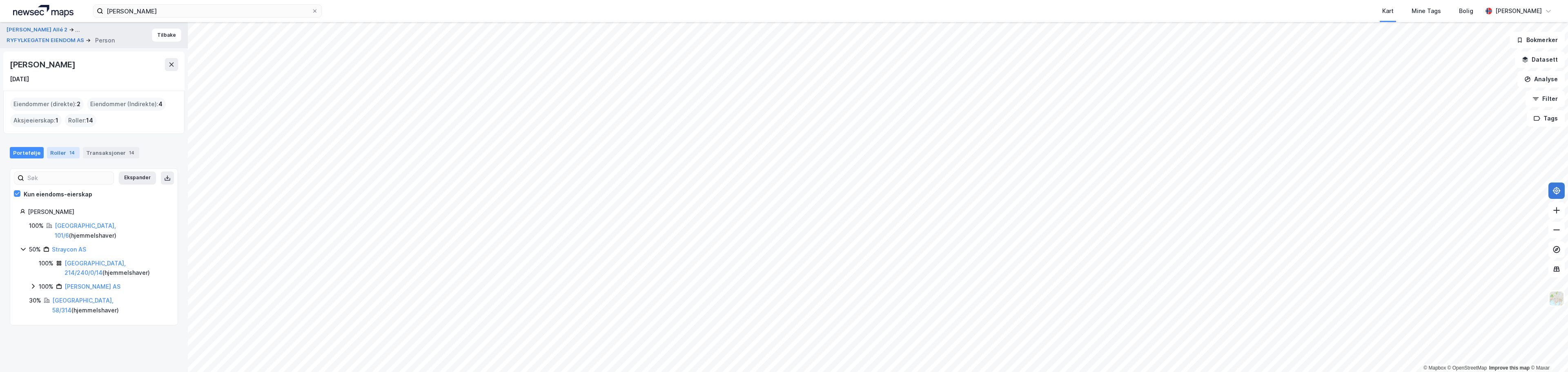
click at [62, 154] on div "Roller 14" at bounding box center [63, 152] width 33 height 12
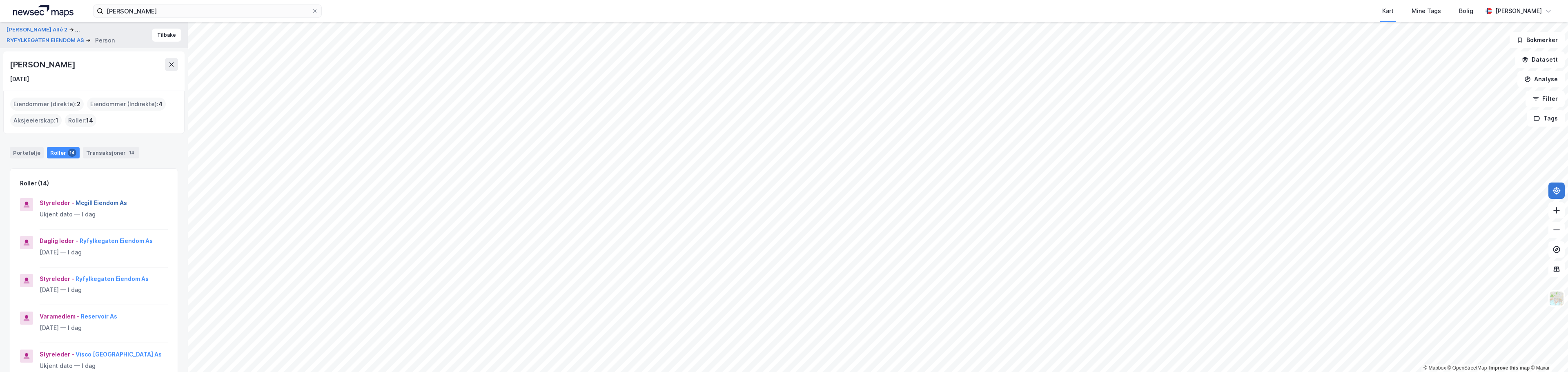
click at [0, 0] on button "Mcgill Eiendom As" at bounding box center [0, 0] width 0 height 0
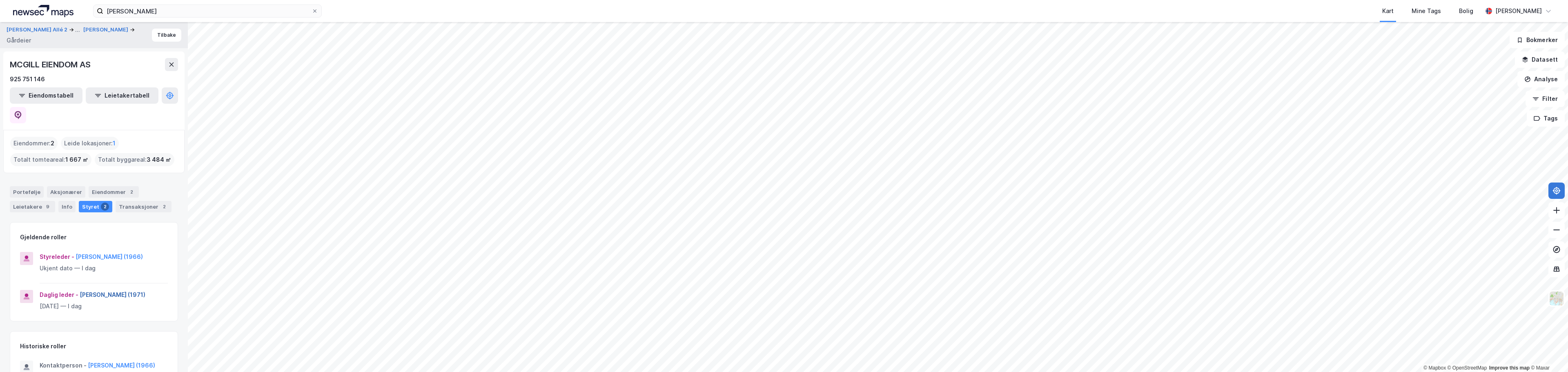
click at [0, 0] on button "[PERSON_NAME] (1971)" at bounding box center [0, 0] width 0 height 0
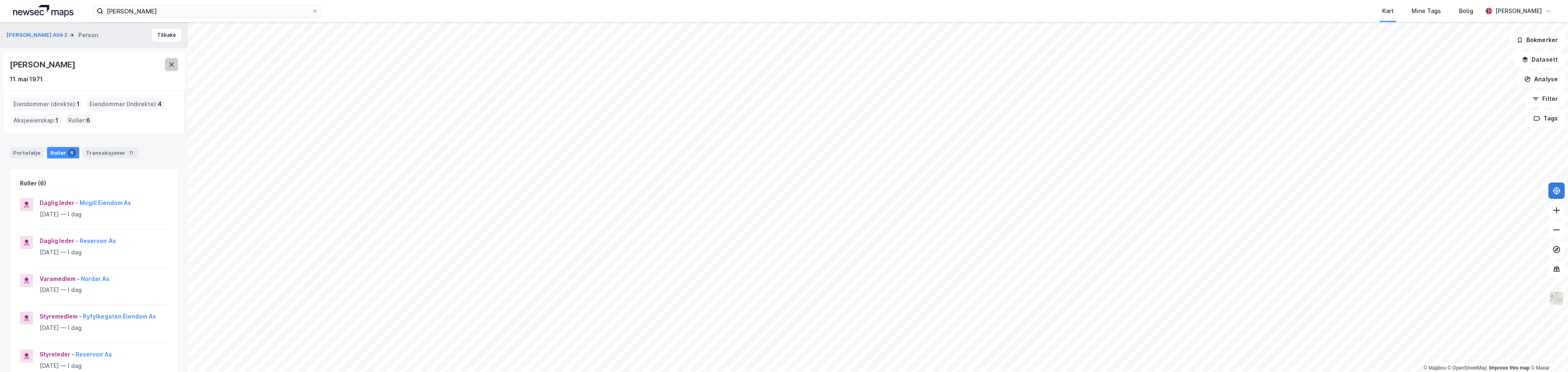
click at [172, 66] on icon at bounding box center [171, 64] width 7 height 7
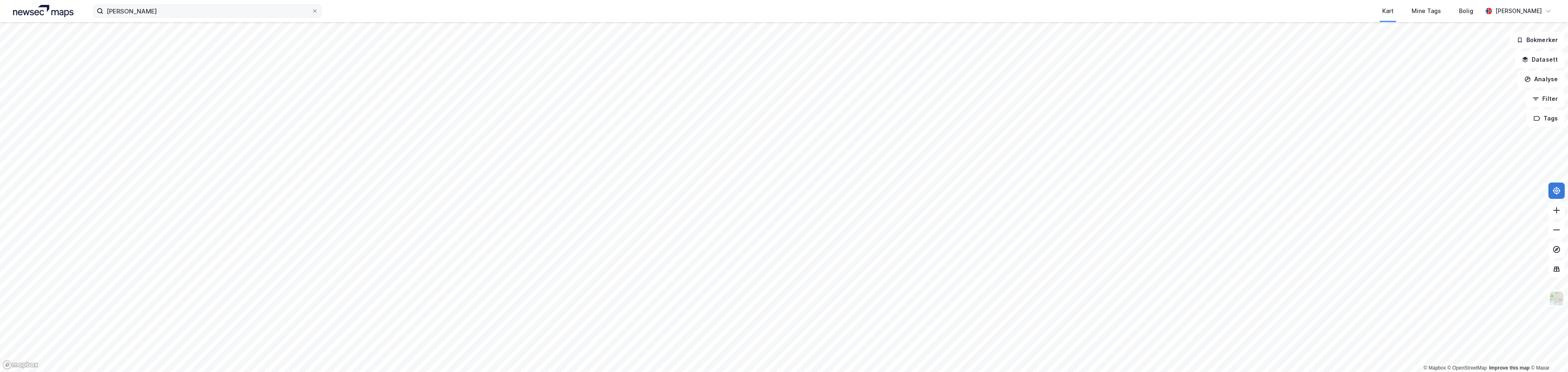
click at [314, 11] on icon at bounding box center [314, 11] width 5 height 5
click at [312, 11] on input "[PERSON_NAME]" at bounding box center [207, 11] width 208 height 12
